Goal: Information Seeking & Learning: Learn about a topic

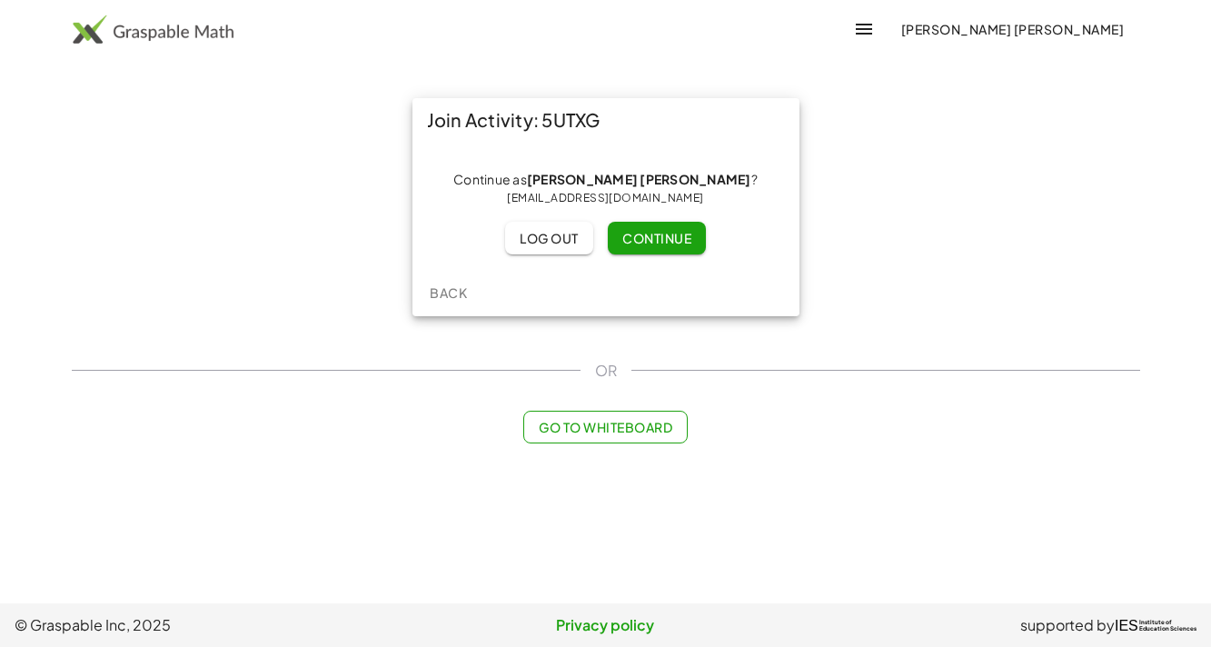
click at [640, 238] on span "Continue" at bounding box center [656, 238] width 69 height 16
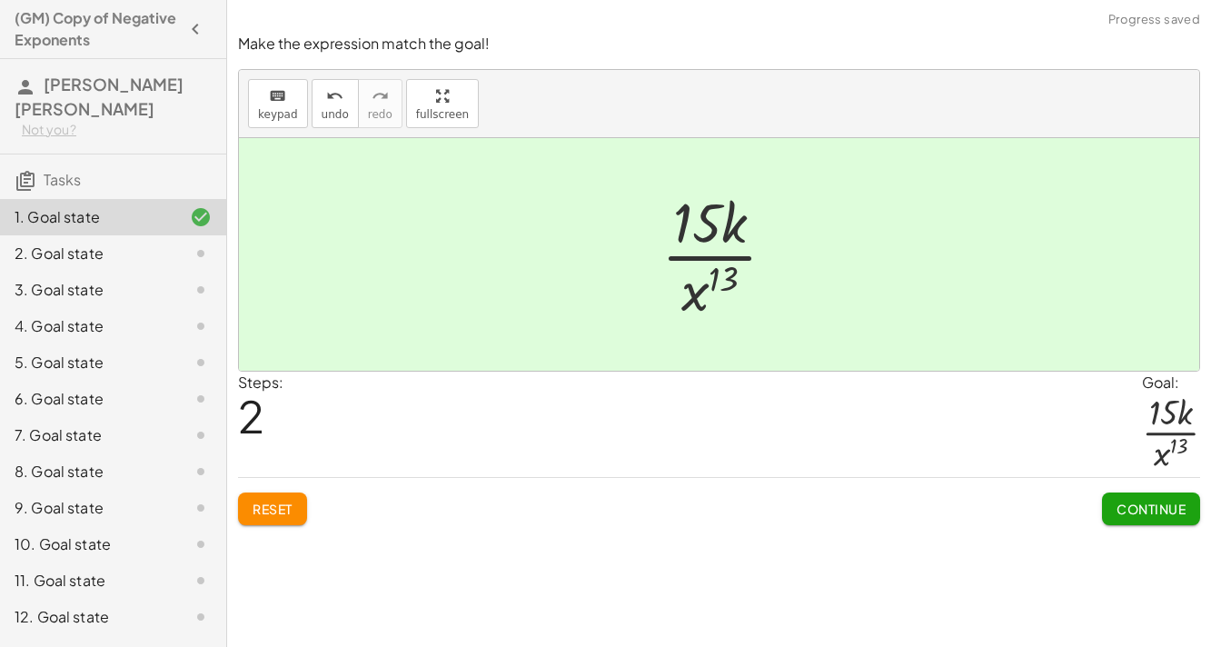
click at [1172, 523] on button "Continue" at bounding box center [1151, 508] width 98 height 33
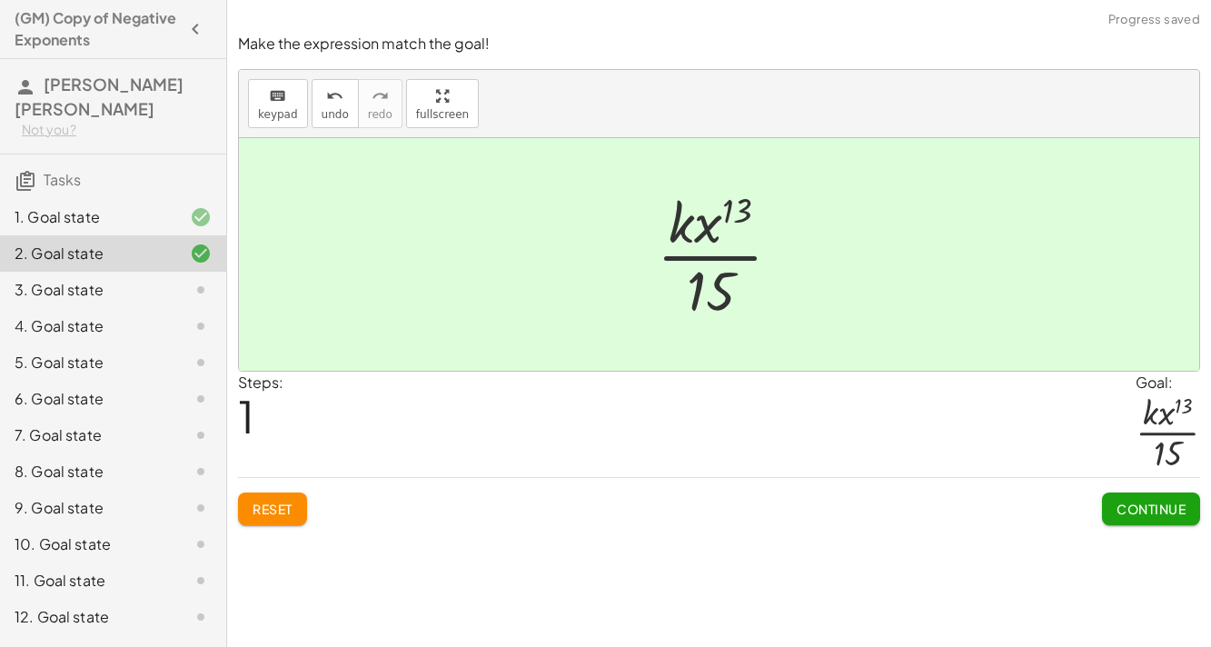
click at [1177, 502] on span "Continue" at bounding box center [1150, 509] width 69 height 16
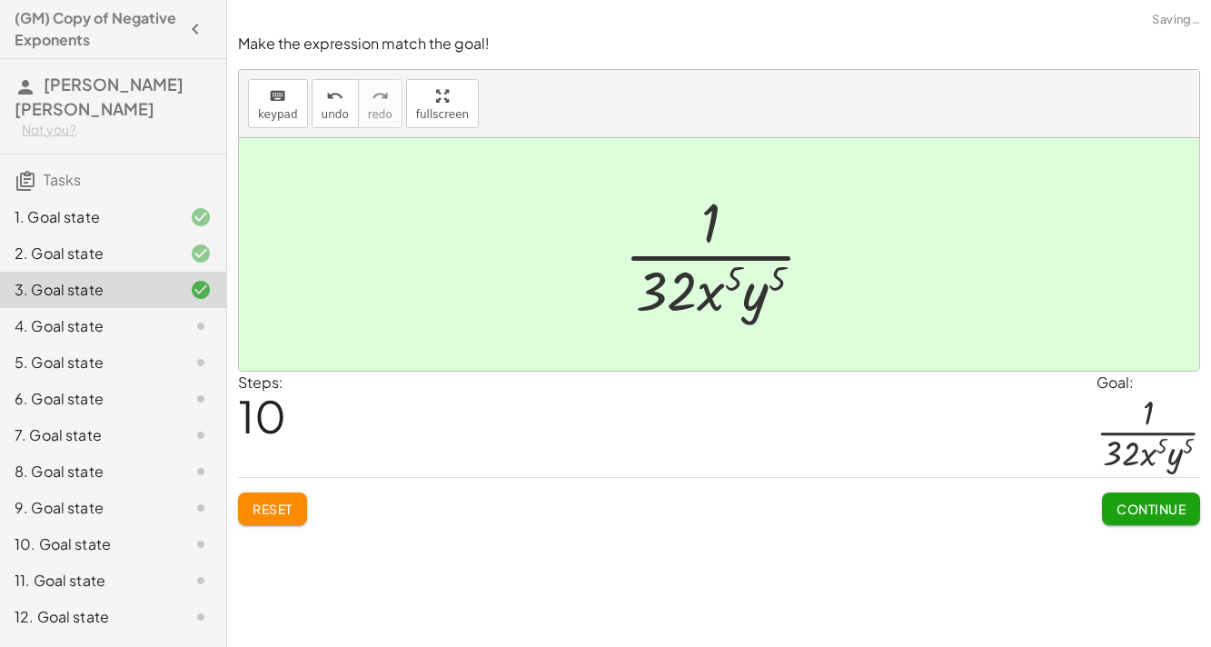
click at [1107, 538] on div "Make the expression match the goal! keyboard keypad undo undo redo redo fullscr…" at bounding box center [719, 323] width 984 height 647
click at [1110, 499] on button "Continue" at bounding box center [1151, 508] width 98 height 33
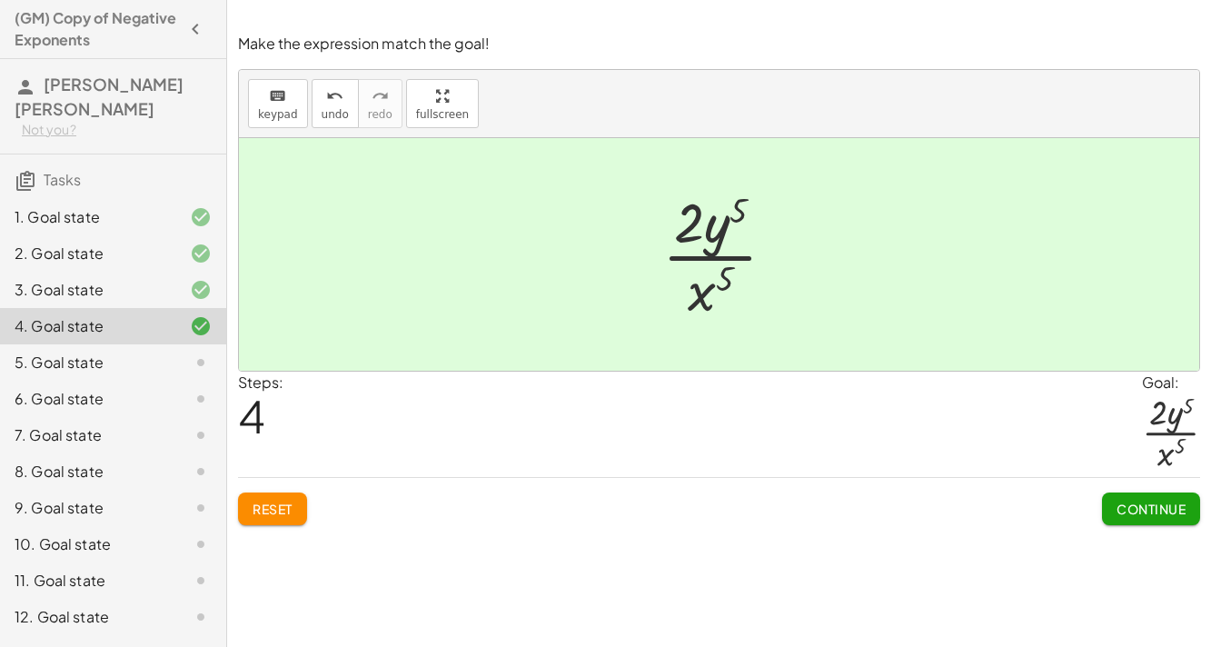
click at [1116, 510] on span "Continue" at bounding box center [1150, 509] width 69 height 16
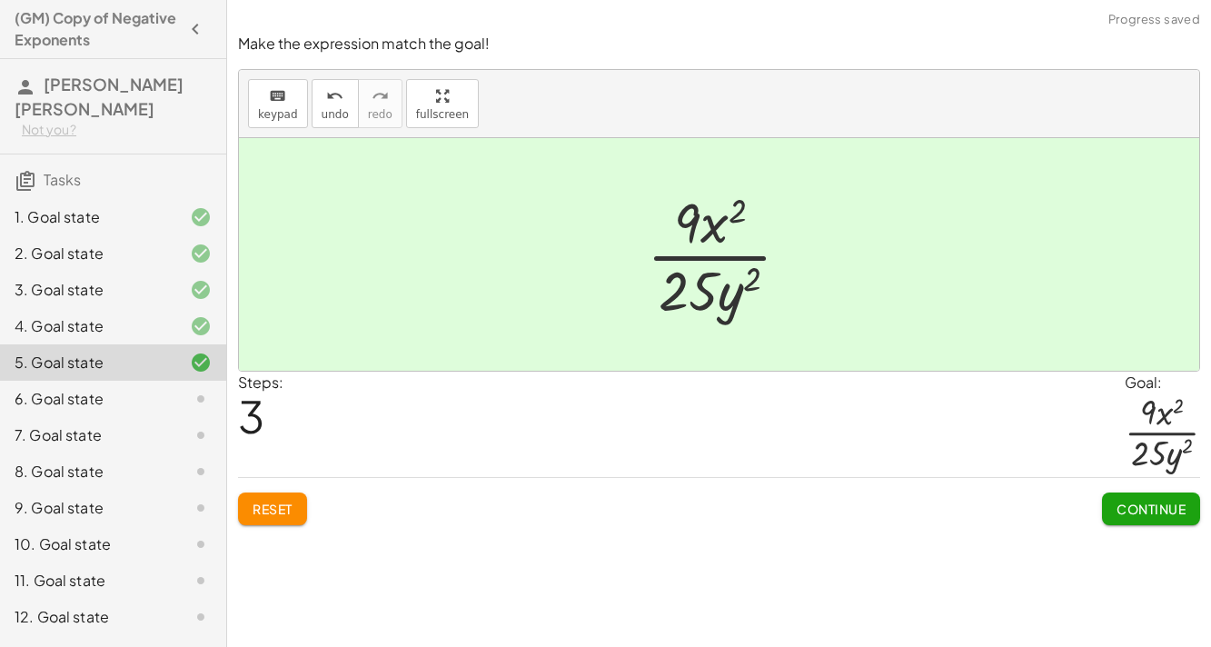
click at [1151, 517] on button "Continue" at bounding box center [1151, 508] width 98 height 33
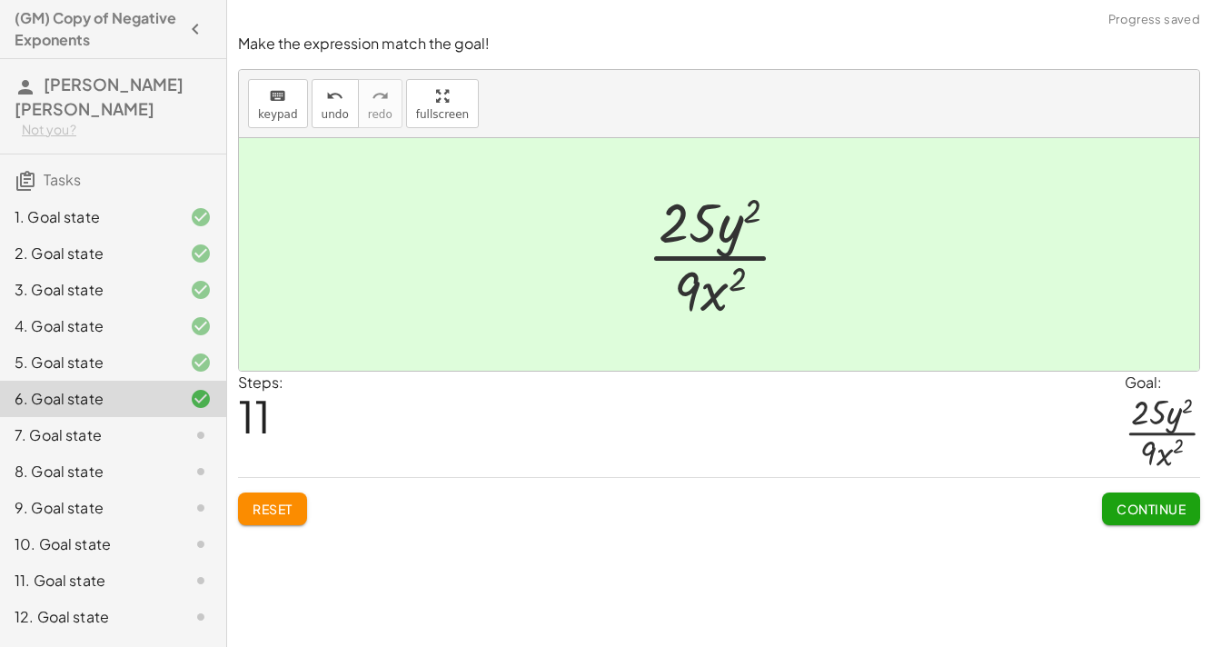
click at [1148, 492] on button "Continue" at bounding box center [1151, 508] width 98 height 33
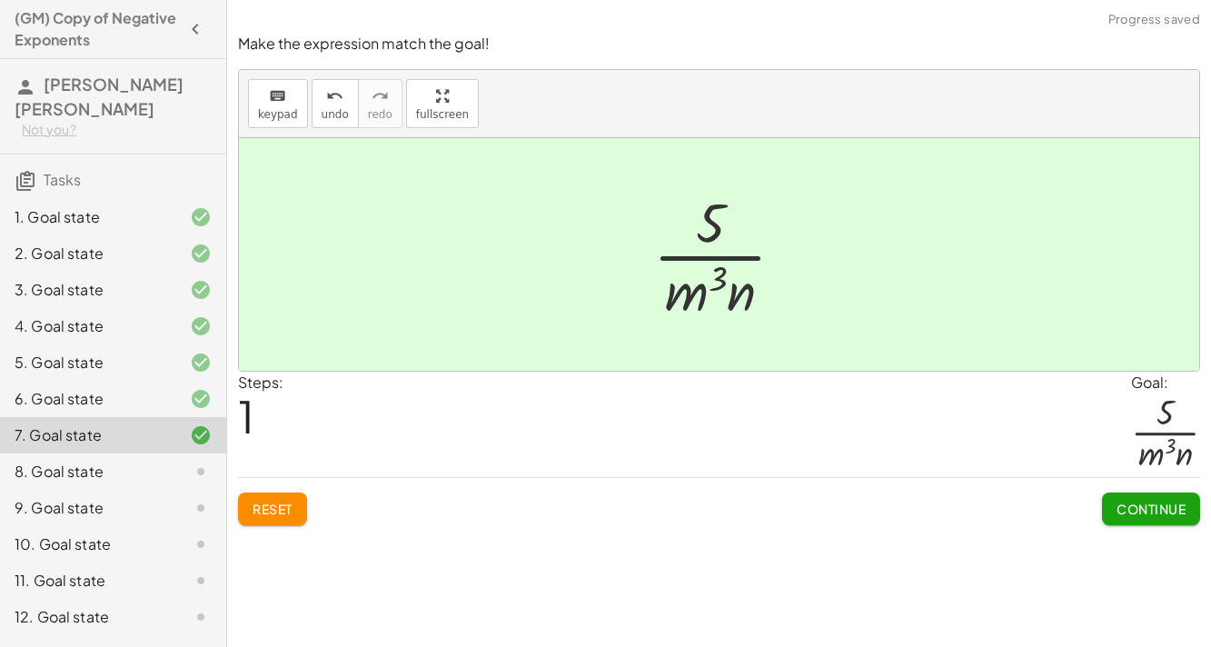
click at [1163, 510] on span "Continue" at bounding box center [1150, 509] width 69 height 16
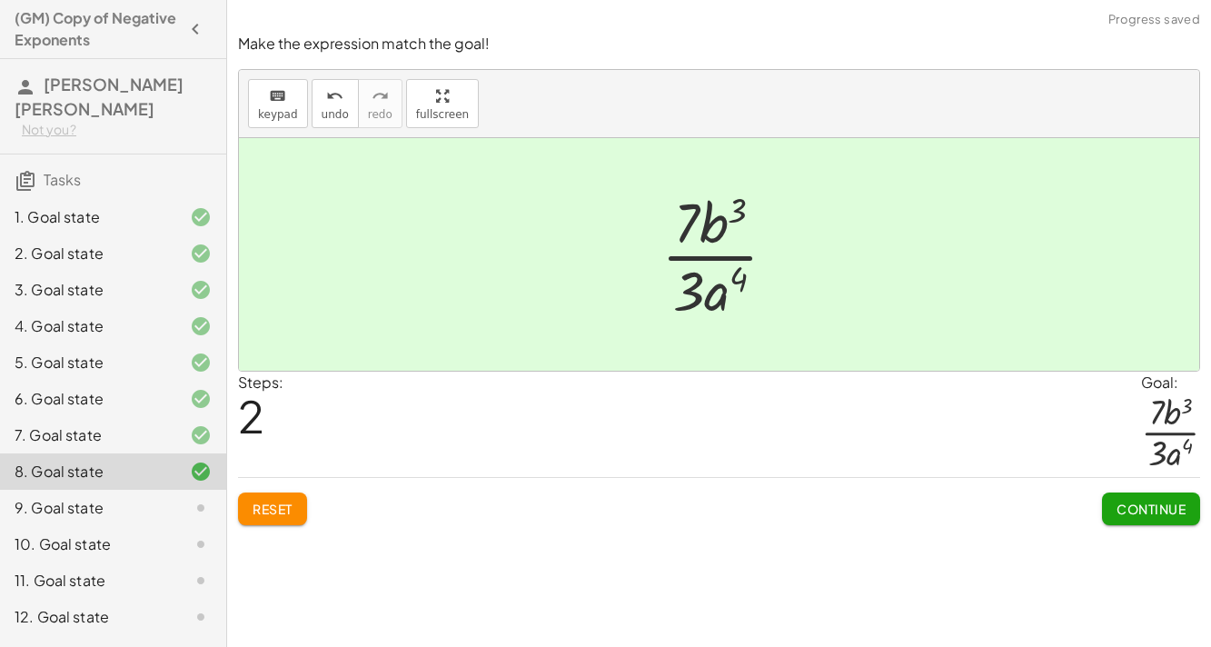
click at [1156, 495] on button "Continue" at bounding box center [1151, 508] width 98 height 33
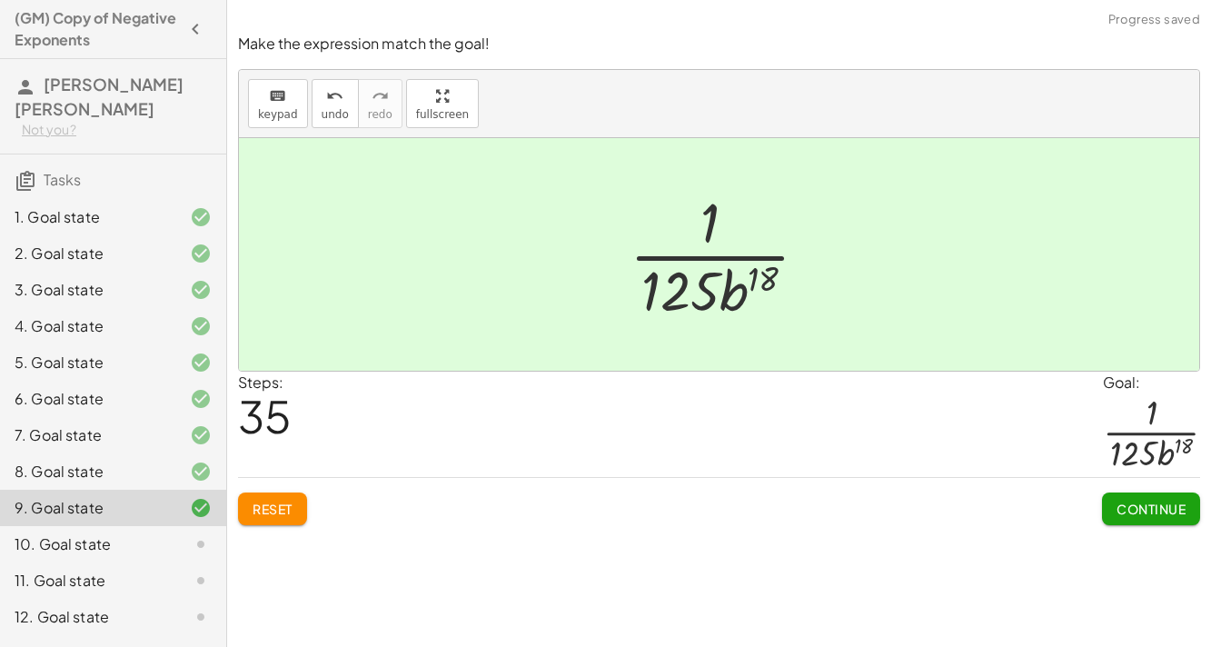
click at [1176, 504] on span "Continue" at bounding box center [1150, 509] width 69 height 16
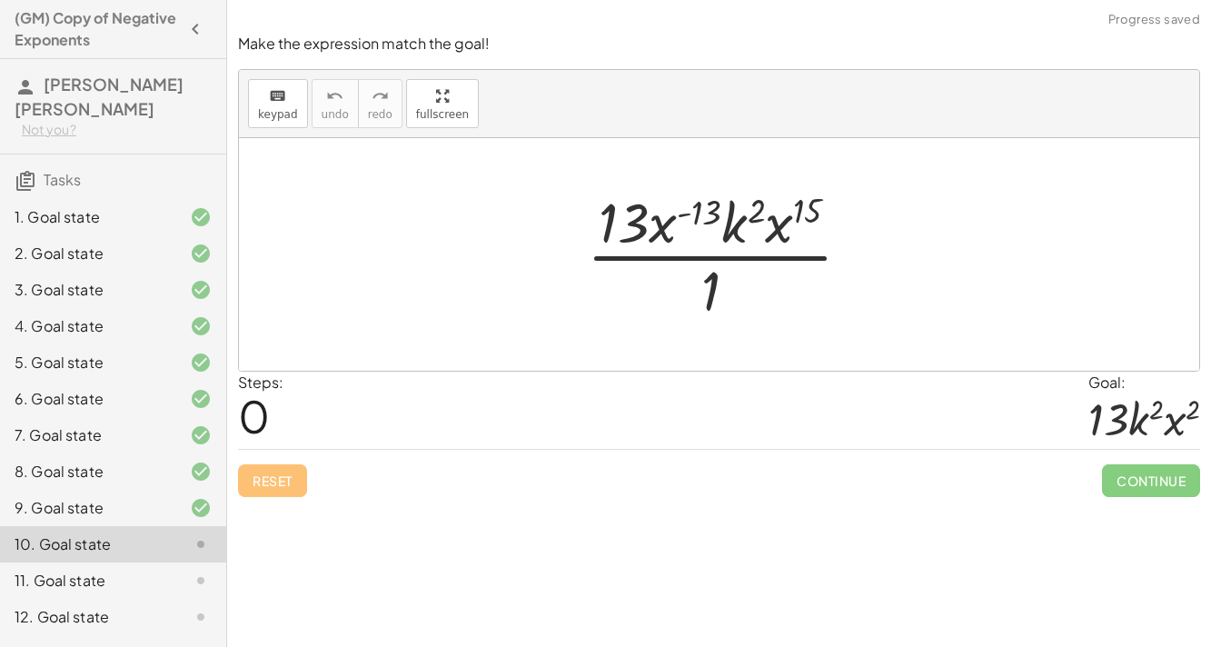
click at [1149, 509] on div "Make the expression match the goal! keyboard keypad undo undo redo redo fullscr…" at bounding box center [719, 323] width 984 height 647
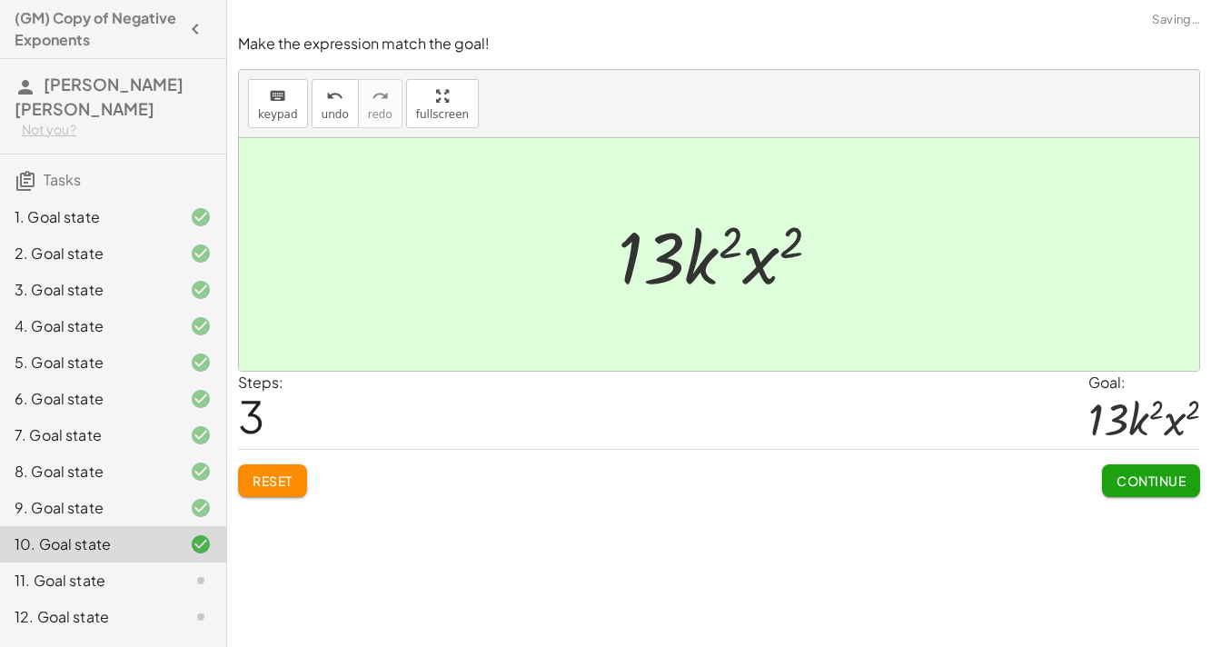
click at [1163, 468] on button "Continue" at bounding box center [1151, 480] width 98 height 33
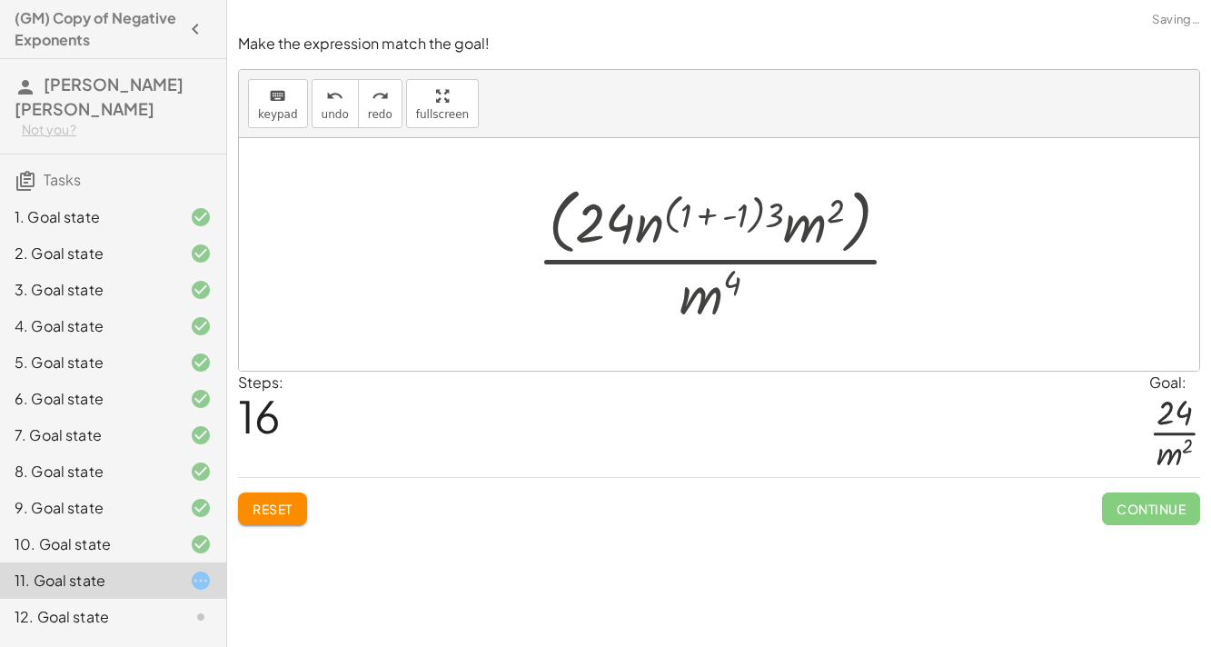
click at [253, 509] on span "Reset" at bounding box center [273, 509] width 40 height 16
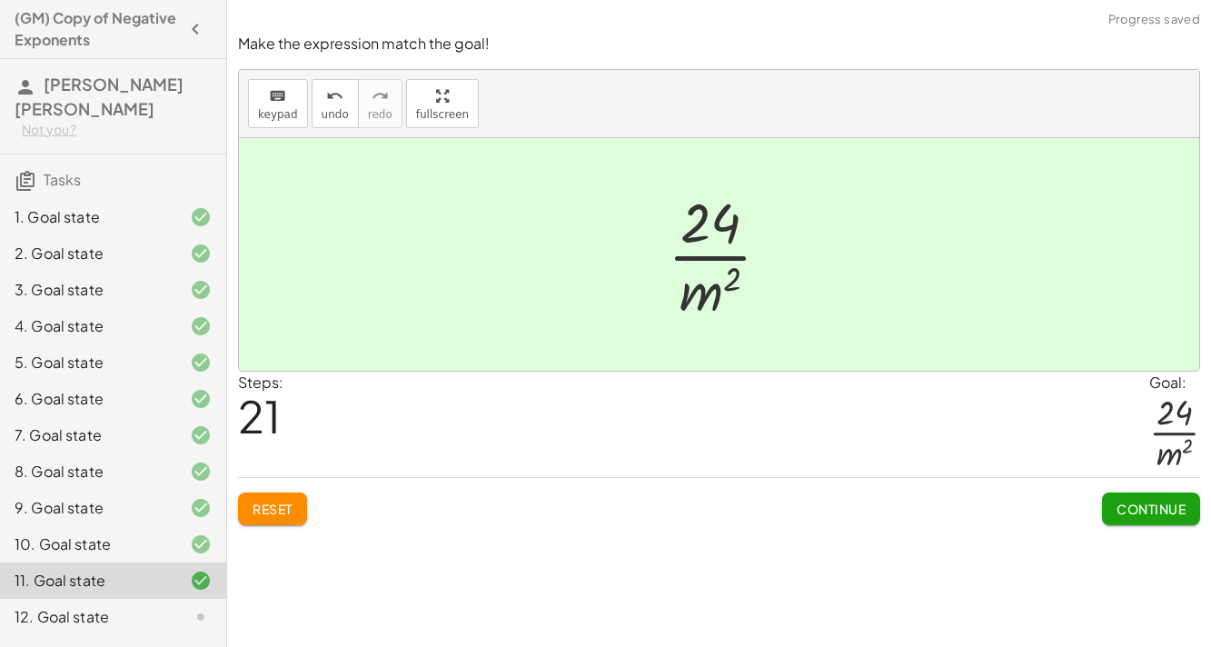
click at [1106, 495] on button "Continue" at bounding box center [1151, 508] width 98 height 33
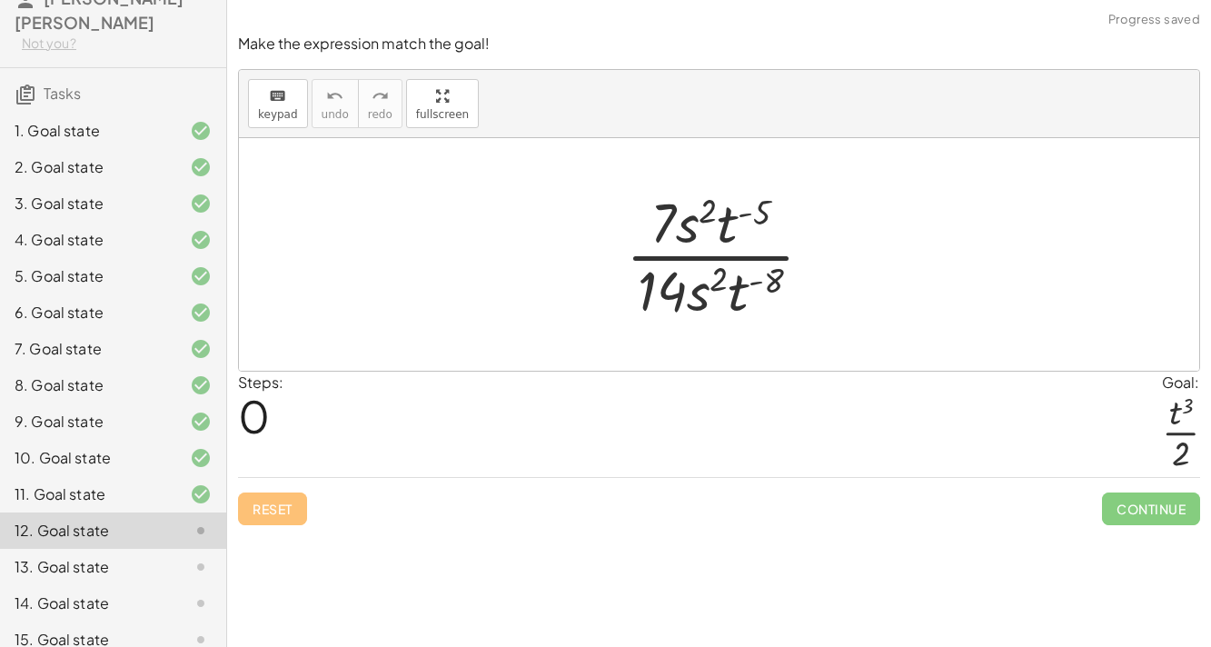
scroll to position [116, 0]
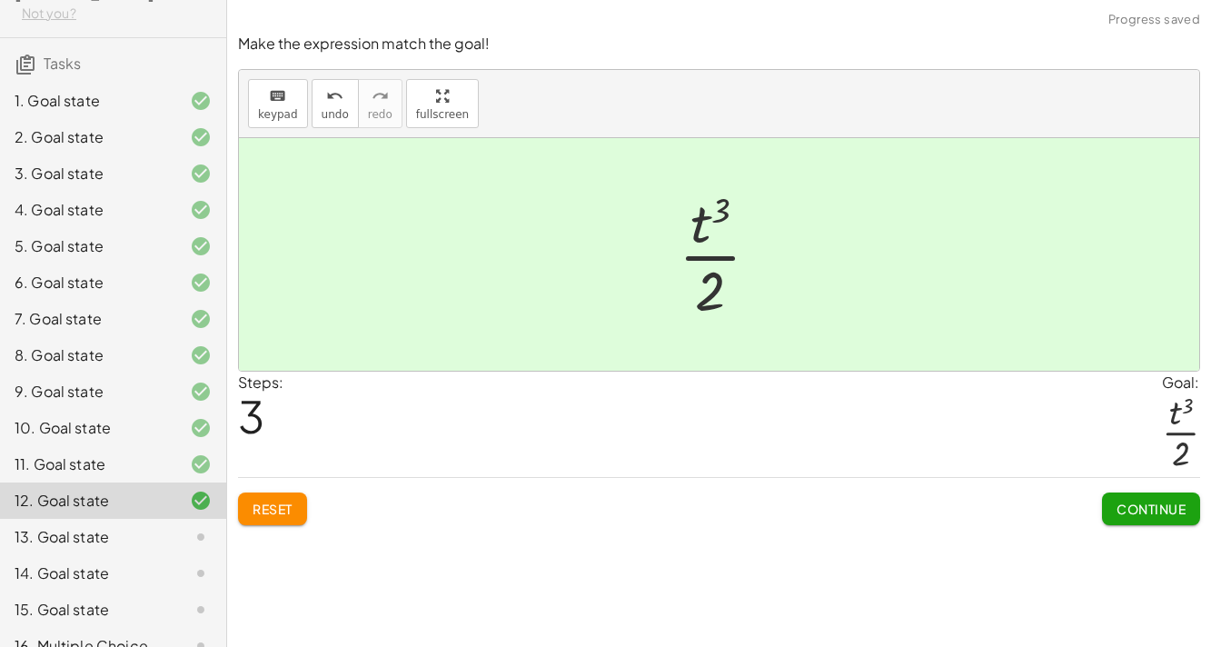
click at [1166, 509] on span "Continue" at bounding box center [1150, 509] width 69 height 16
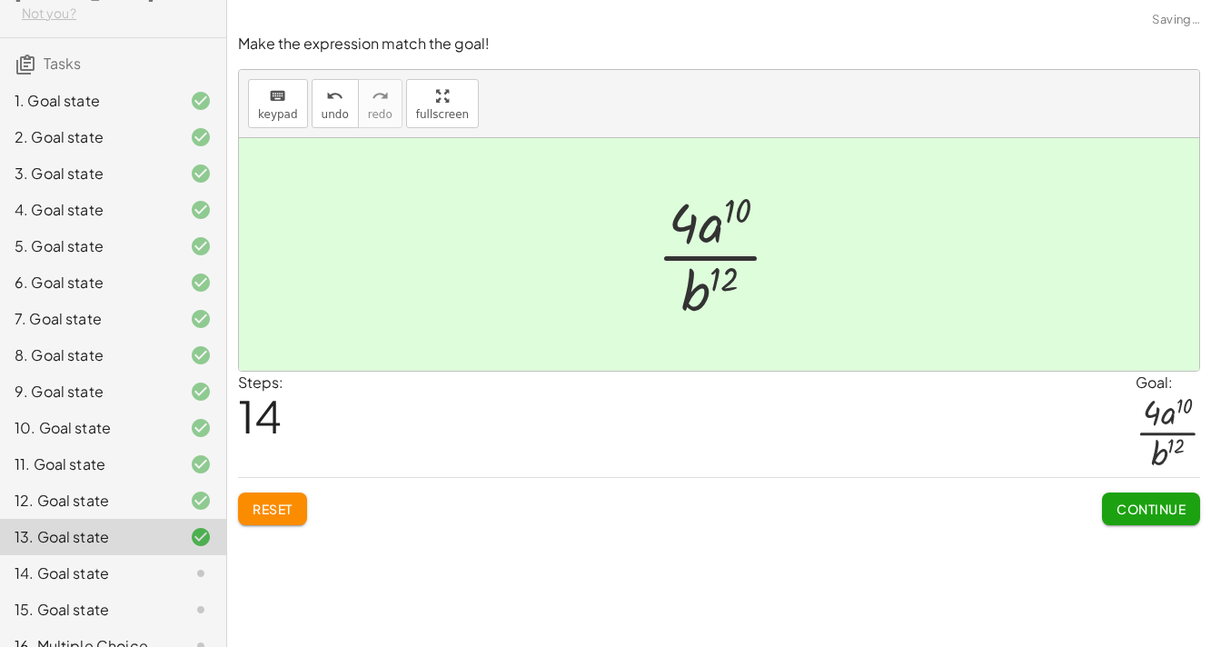
click at [1144, 511] on span "Continue" at bounding box center [1150, 509] width 69 height 16
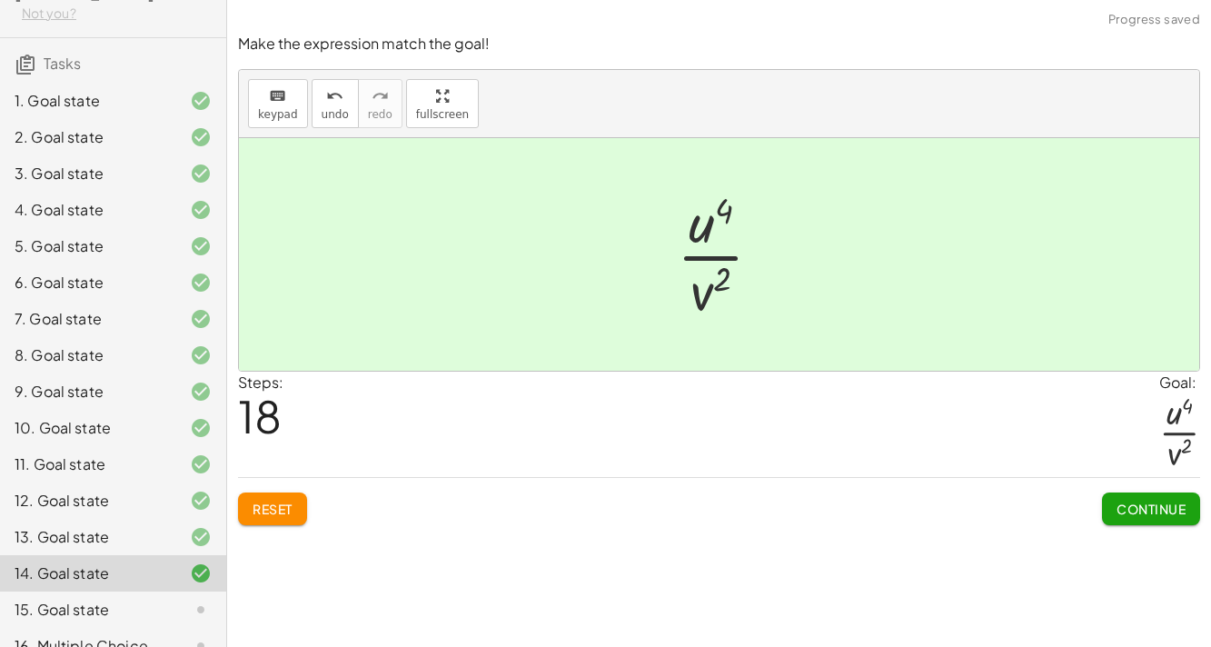
click at [1130, 493] on button "Continue" at bounding box center [1151, 508] width 98 height 33
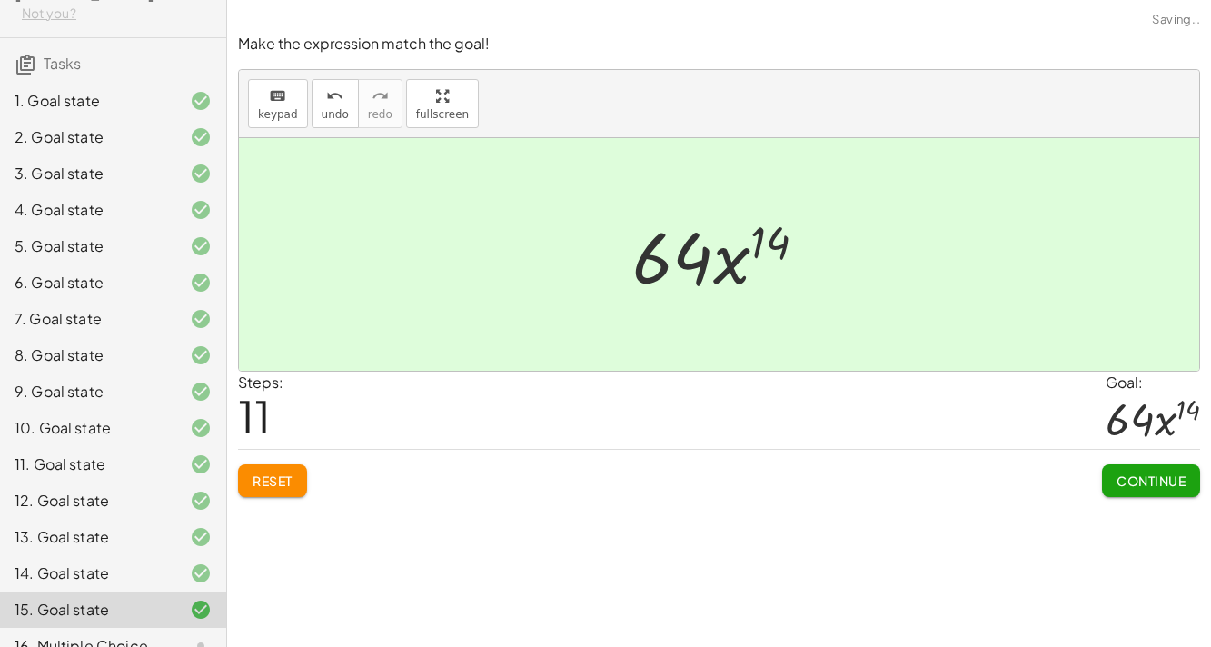
click at [1168, 493] on button "Continue" at bounding box center [1151, 480] width 98 height 33
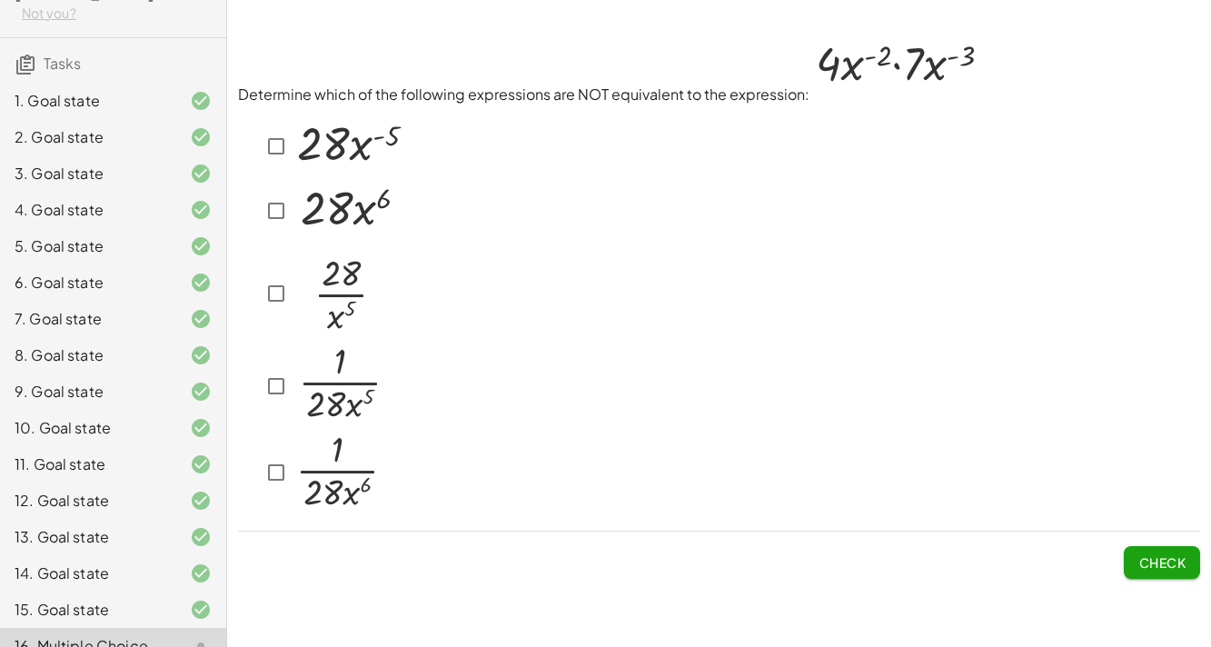
click at [375, 209] on img at bounding box center [349, 208] width 112 height 58
click at [350, 400] on img at bounding box center [340, 383] width 94 height 80
click at [342, 495] on img at bounding box center [338, 470] width 91 height 83
click at [1167, 565] on span "Check" at bounding box center [1161, 562] width 47 height 16
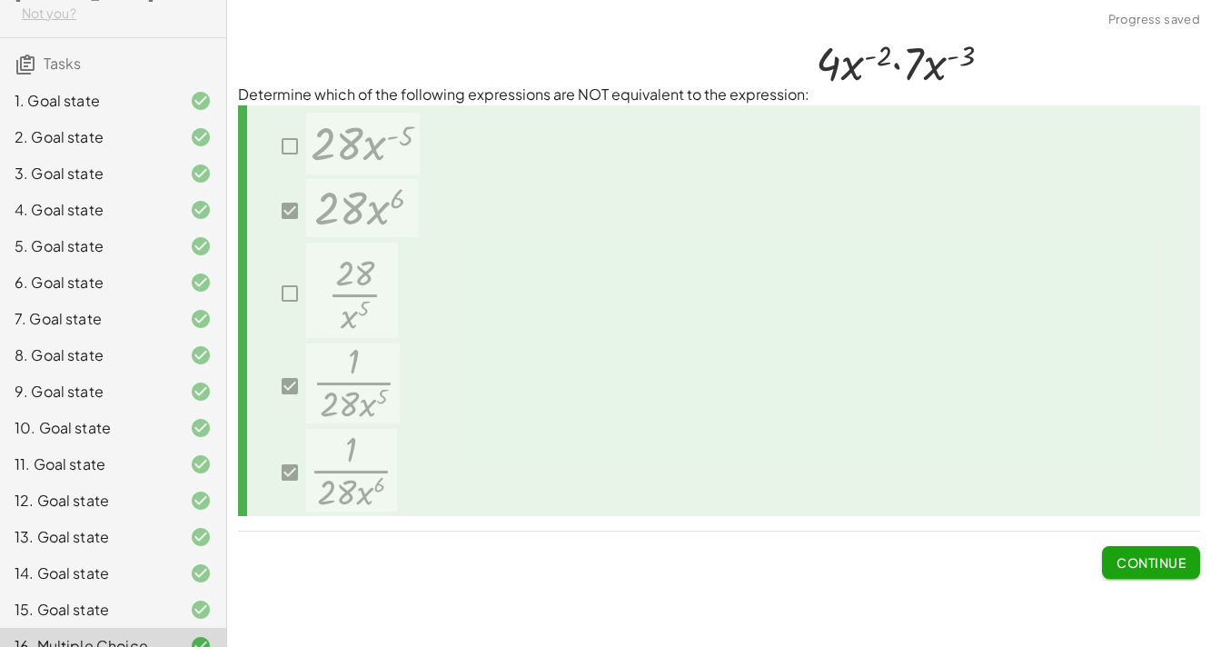
click at [1169, 571] on button "Continue" at bounding box center [1151, 562] width 98 height 33
